Goal: Communication & Community: Ask a question

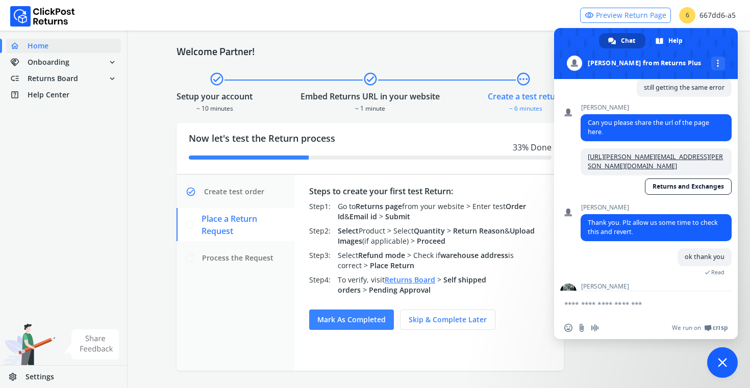
scroll to position [1163, 0]
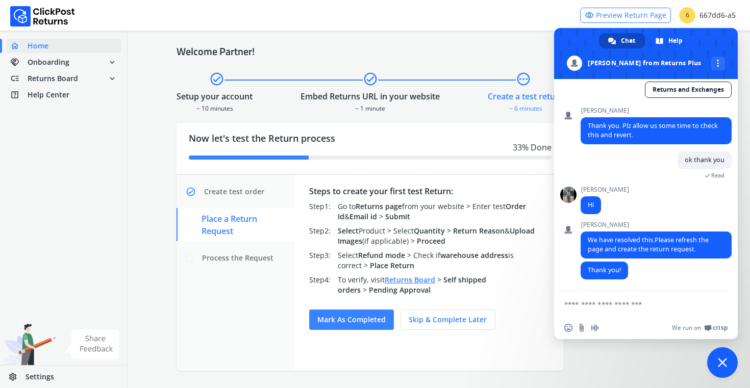
click at [512, 32] on div "Welcome Partner! check_circle check_circle pending Setup your account ~ 10 minu…" at bounding box center [439, 208] width 623 height 362
click at [659, 306] on textarea "Compose your message..." at bounding box center [634, 304] width 141 height 9
type textarea "**********"
click at [720, 311] on span "Send" at bounding box center [719, 304] width 17 height 17
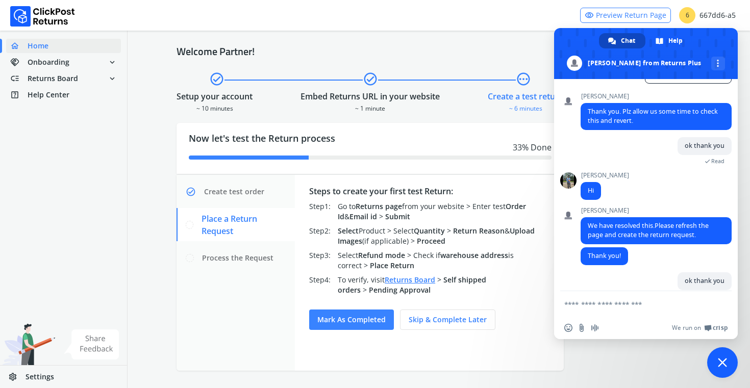
scroll to position [1200, 0]
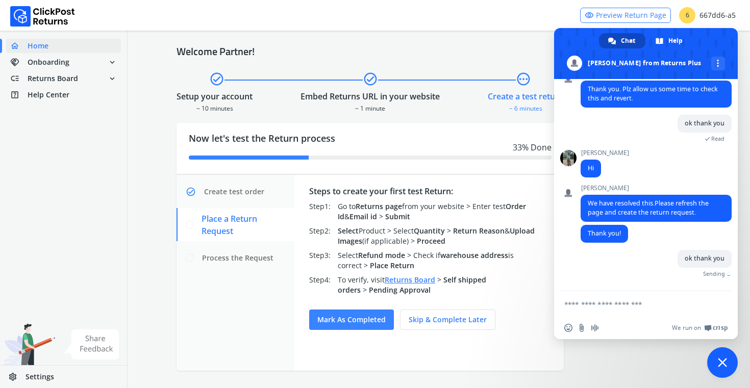
click at [723, 358] on span "Close chat" at bounding box center [722, 362] width 9 height 9
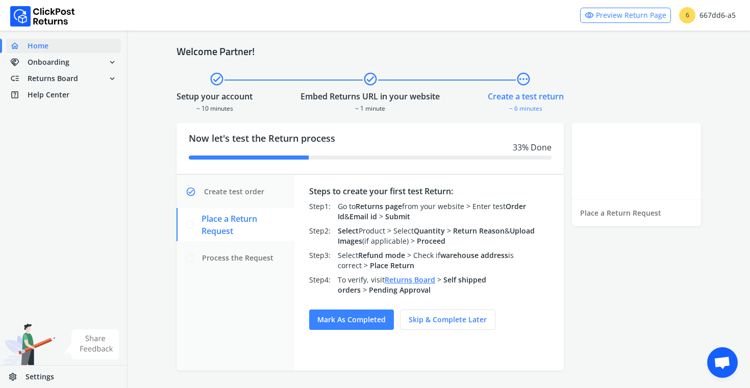
scroll to position [1188, 0]
